Goal: Use online tool/utility: Utilize a website feature to perform a specific function

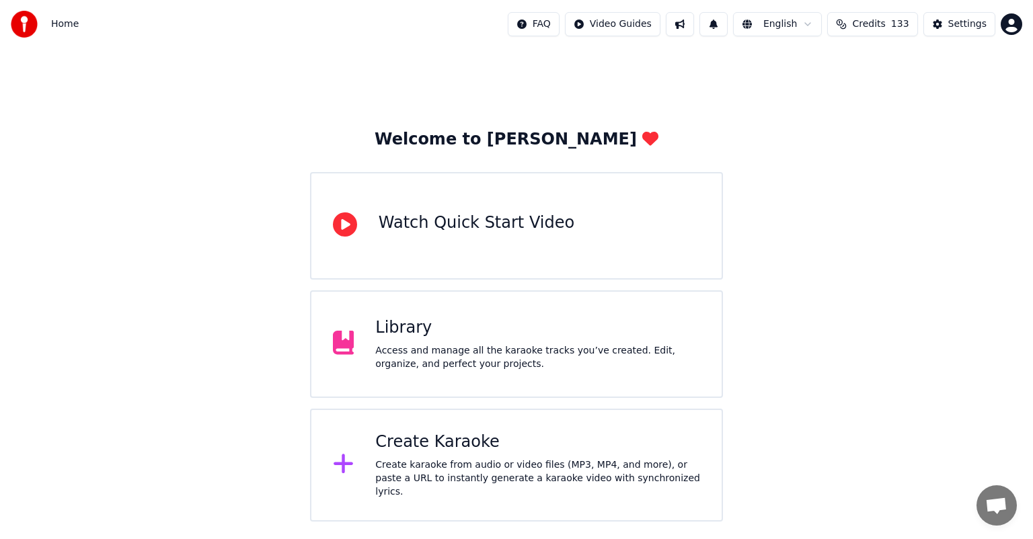
click at [431, 467] on div "Create karaoke from audio or video files (MP3, MP4, and more), or paste a URL t…" at bounding box center [537, 479] width 325 height 40
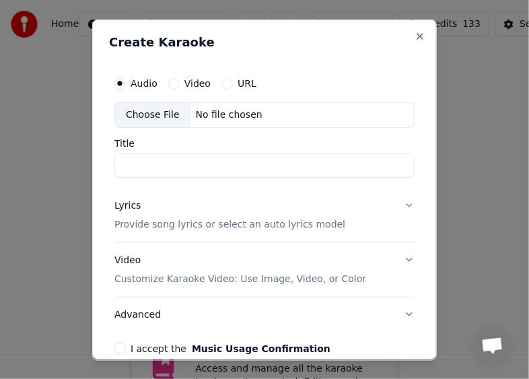
click at [154, 116] on div "Choose File" at bounding box center [152, 114] width 75 height 24
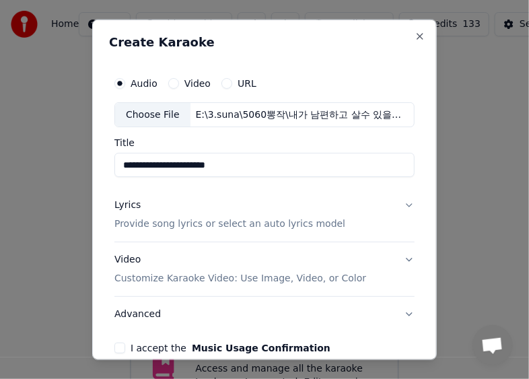
click at [313, 159] on input "**********" at bounding box center [264, 165] width 300 height 24
type input "**********"
click at [261, 223] on p "Provide song lyrics or select an auto lyrics model" at bounding box center [229, 223] width 231 height 13
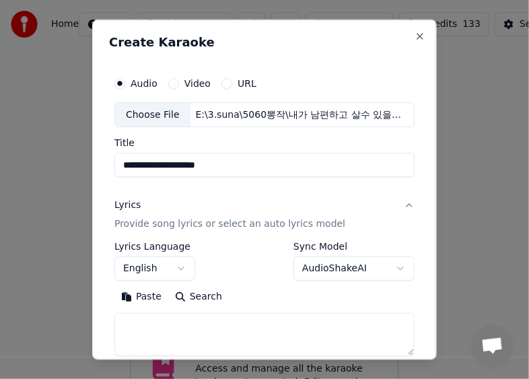
click at [186, 264] on button "English" at bounding box center [154, 268] width 81 height 24
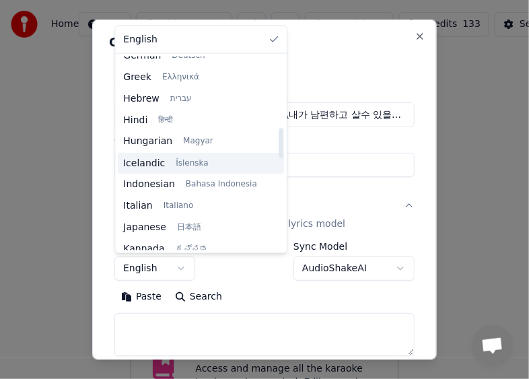
scroll to position [471, 0]
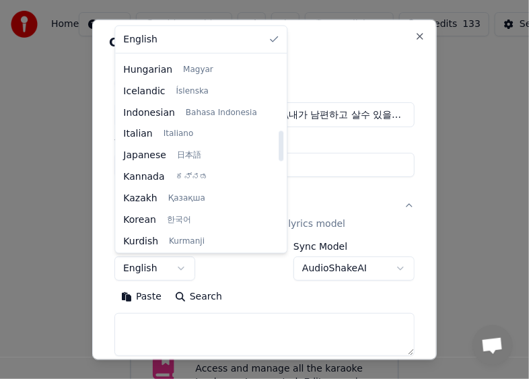
select select "**"
drag, startPoint x: 179, startPoint y: 218, endPoint x: 188, endPoint y: 219, distance: 9.4
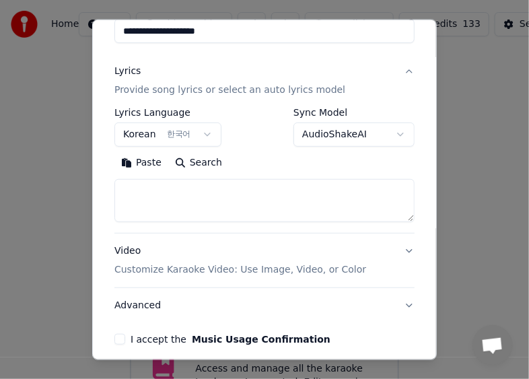
scroll to position [135, 0]
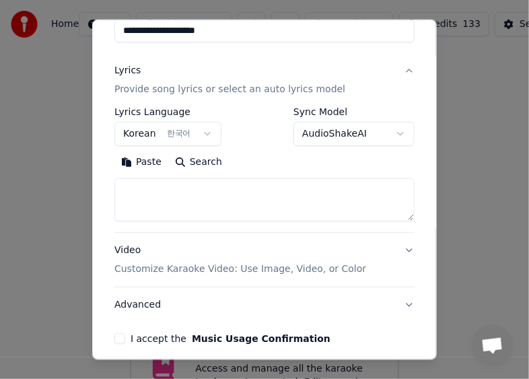
click at [250, 205] on textarea at bounding box center [264, 199] width 300 height 43
paste textarea "**********"
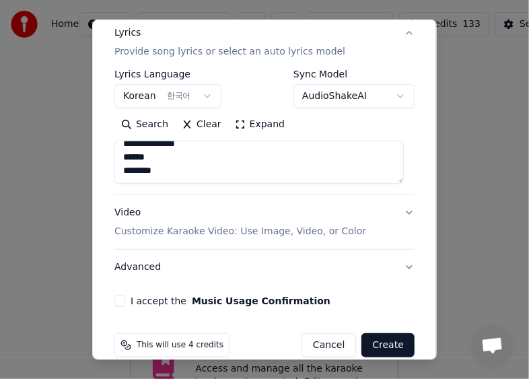
scroll to position [190, 0]
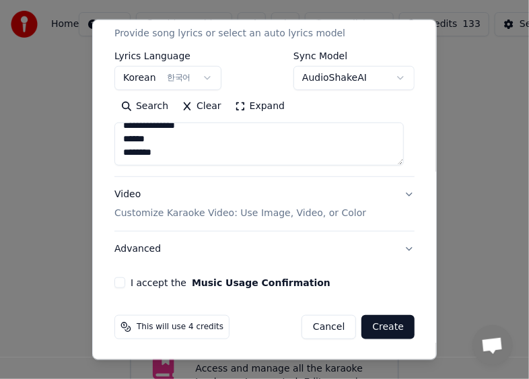
type textarea "**********"
click at [239, 215] on p "Customize Karaoke Video: Use Image, Video, or Color" at bounding box center [240, 212] width 252 height 13
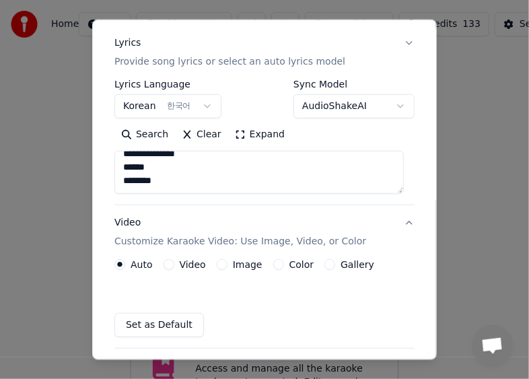
scroll to position [154, 0]
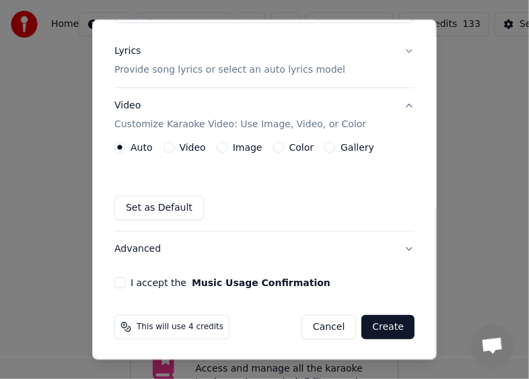
click at [324, 148] on button "Gallery" at bounding box center [329, 147] width 11 height 11
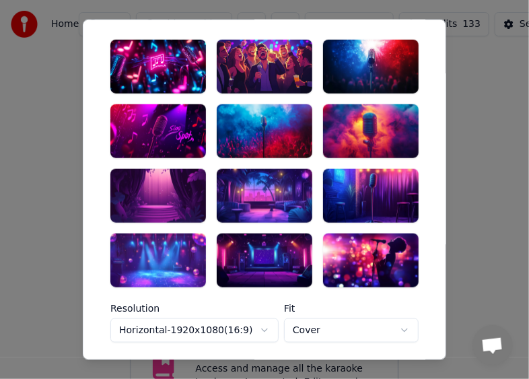
scroll to position [221, 0]
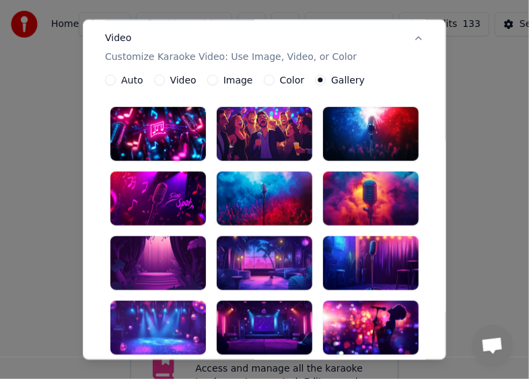
click at [261, 140] on div at bounding box center [264, 134] width 95 height 54
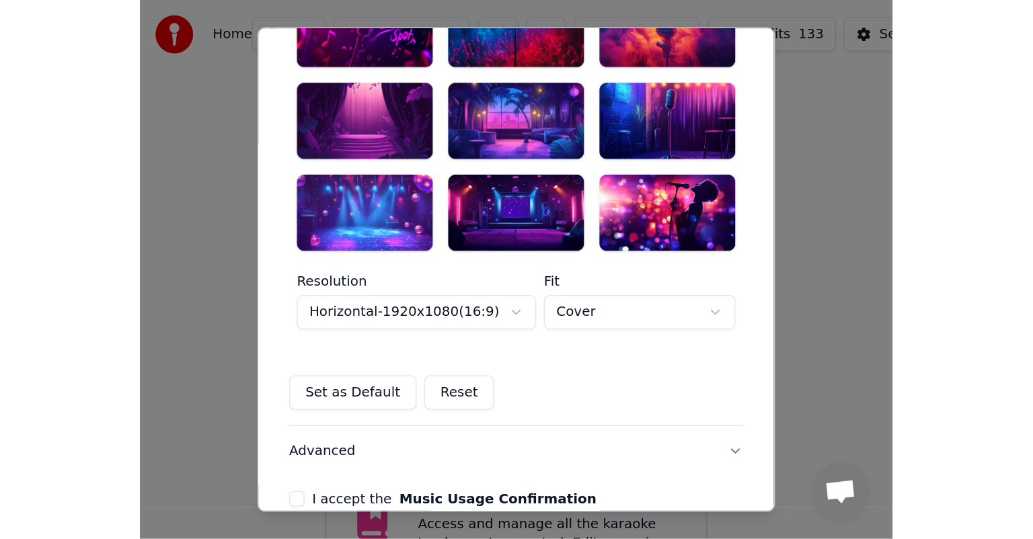
scroll to position [467, 0]
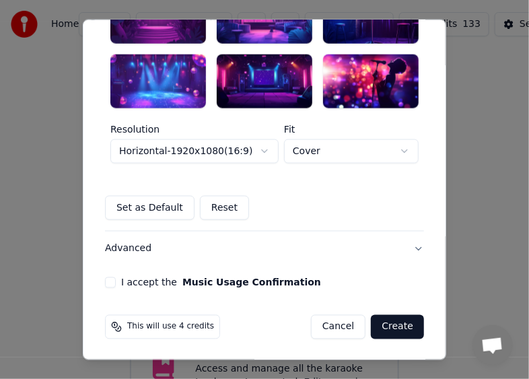
drag, startPoint x: 400, startPoint y: 325, endPoint x: 210, endPoint y: 314, distance: 190.7
click at [274, 326] on div "This will use 4 credits Cancel Create" at bounding box center [264, 327] width 319 height 24
click at [109, 278] on button "I accept the Music Usage Confirmation" at bounding box center [110, 282] width 11 height 11
click at [403, 325] on button "Create" at bounding box center [397, 327] width 53 height 24
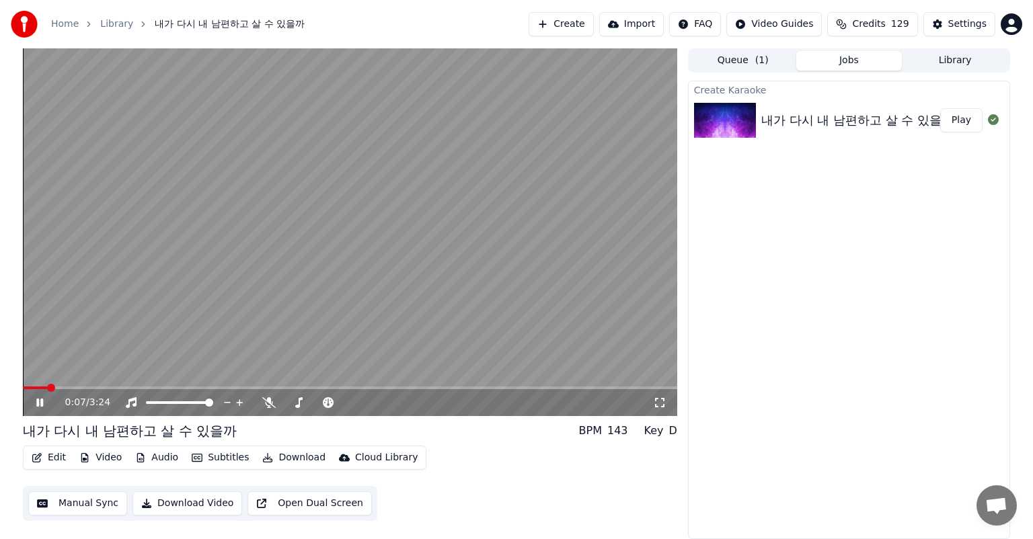
click at [42, 404] on icon at bounding box center [39, 403] width 7 height 8
click at [42, 399] on icon at bounding box center [50, 402] width 32 height 11
click at [23, 386] on span at bounding box center [27, 388] width 8 height 8
click at [264, 397] on div at bounding box center [323, 402] width 122 height 13
click at [265, 403] on icon at bounding box center [268, 402] width 13 height 11
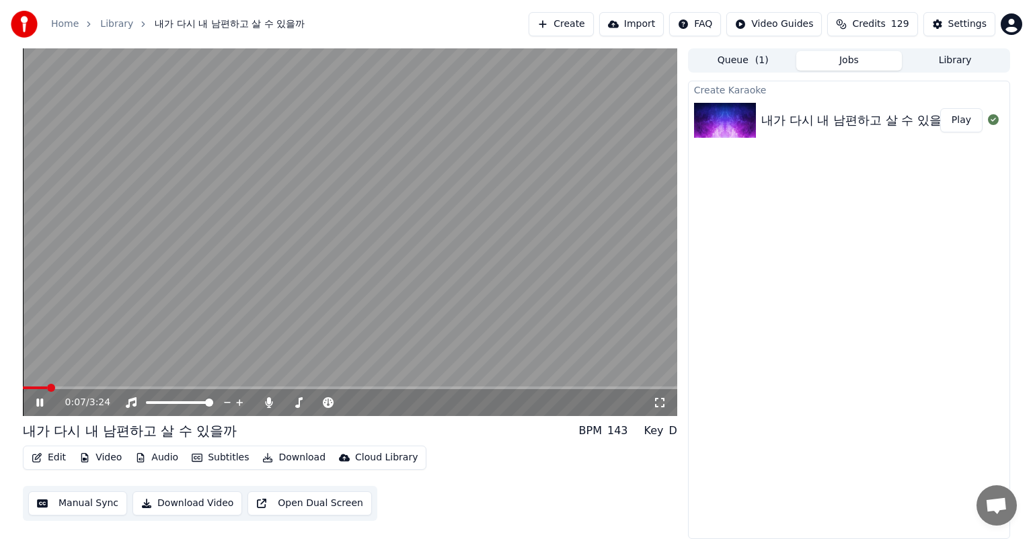
drag, startPoint x: 658, startPoint y: 401, endPoint x: 662, endPoint y: 416, distance: 15.8
click at [658, 401] on icon at bounding box center [659, 402] width 13 height 11
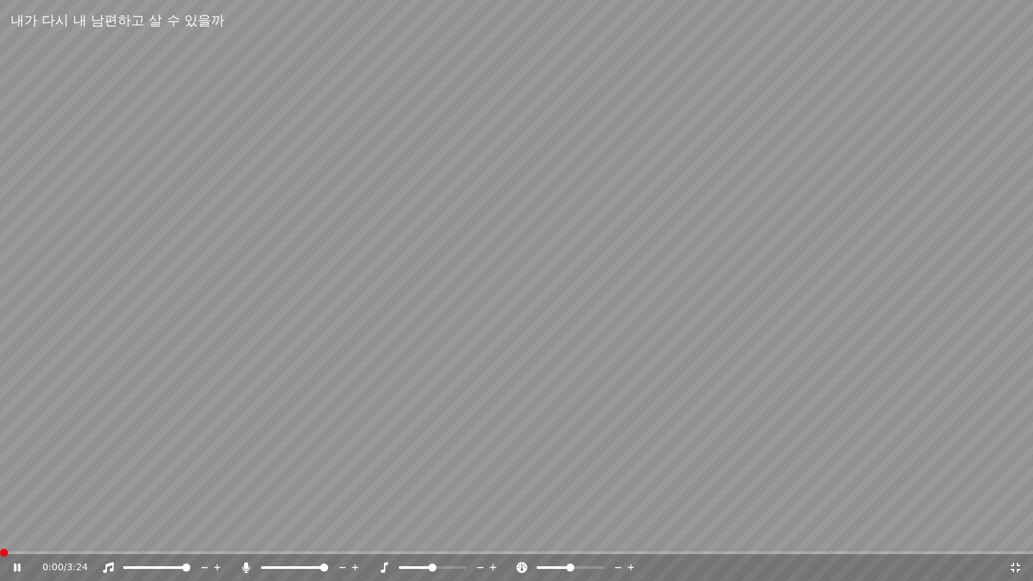
click at [0, 539] on span at bounding box center [4, 553] width 8 height 8
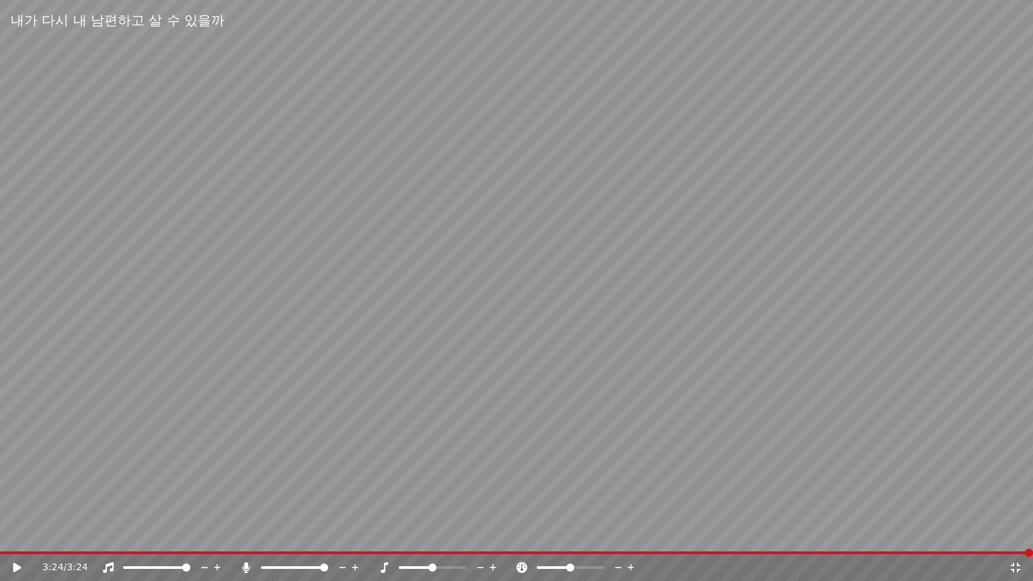
click at [1015, 539] on icon at bounding box center [1015, 567] width 13 height 11
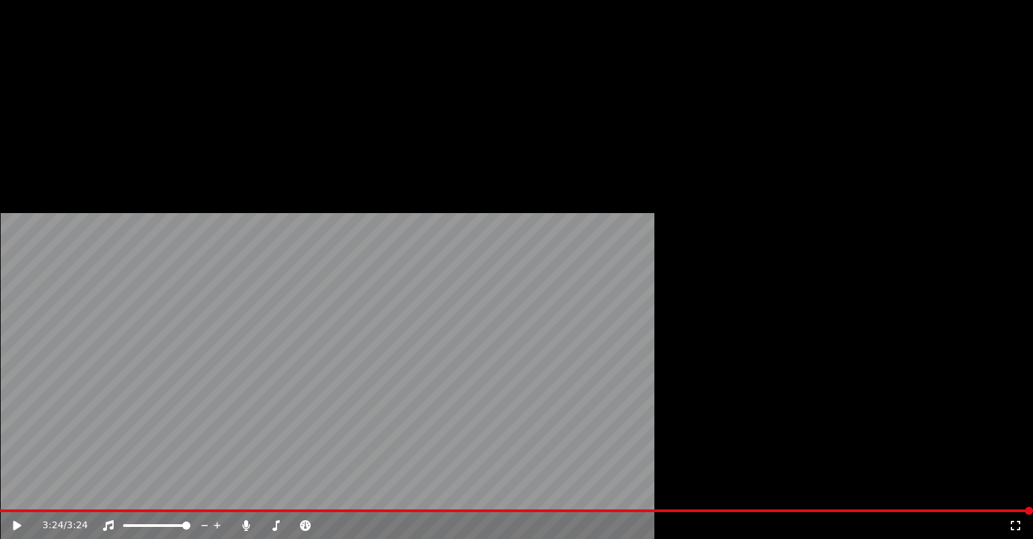
click at [299, 100] on button "Download" at bounding box center [294, 90] width 74 height 19
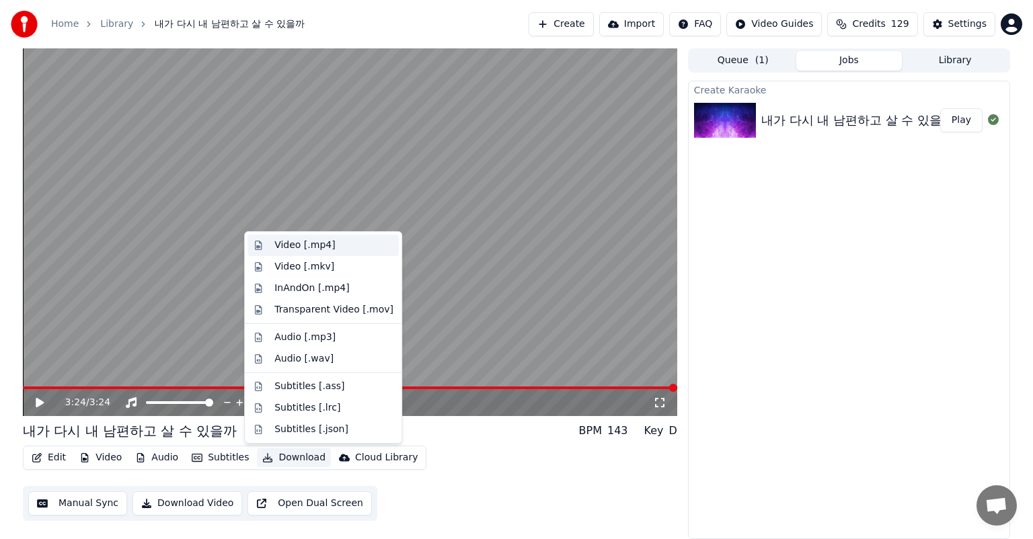
click at [324, 250] on div "Video [.mp4]" at bounding box center [304, 245] width 61 height 13
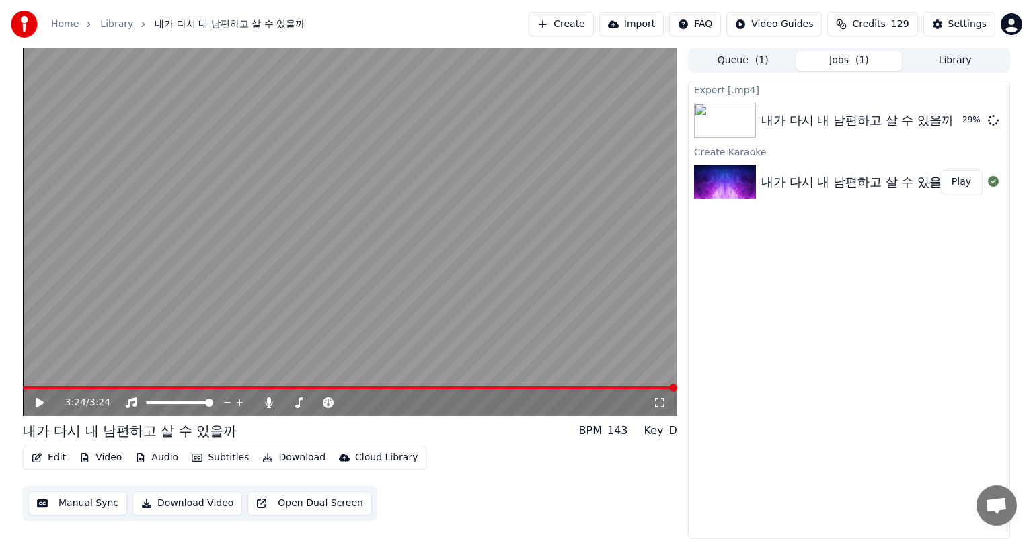
click at [34, 393] on div "3:24 / 3:24" at bounding box center [350, 402] width 654 height 27
click at [37, 398] on icon at bounding box center [50, 402] width 32 height 11
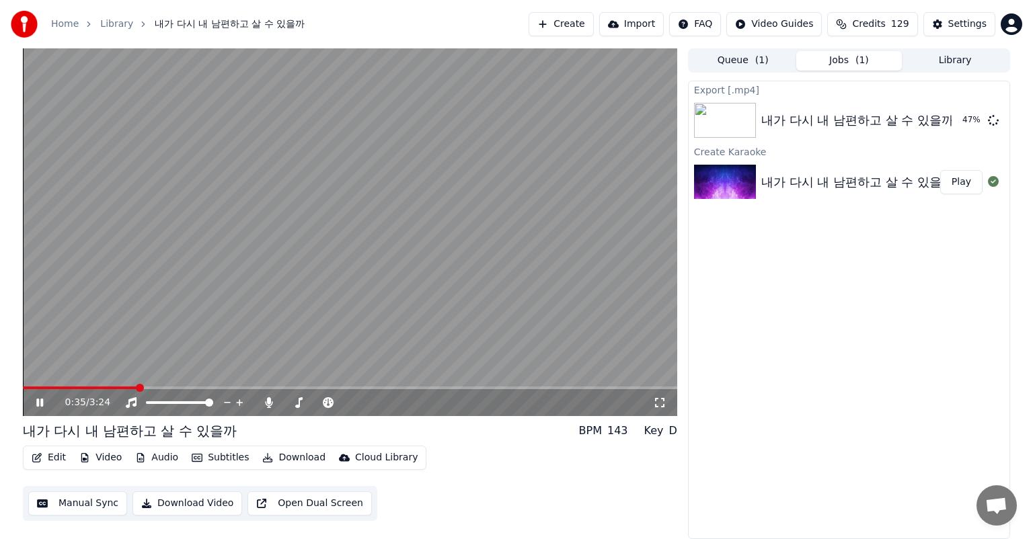
click at [44, 401] on icon at bounding box center [50, 402] width 32 height 11
